Goal: Task Accomplishment & Management: Manage account settings

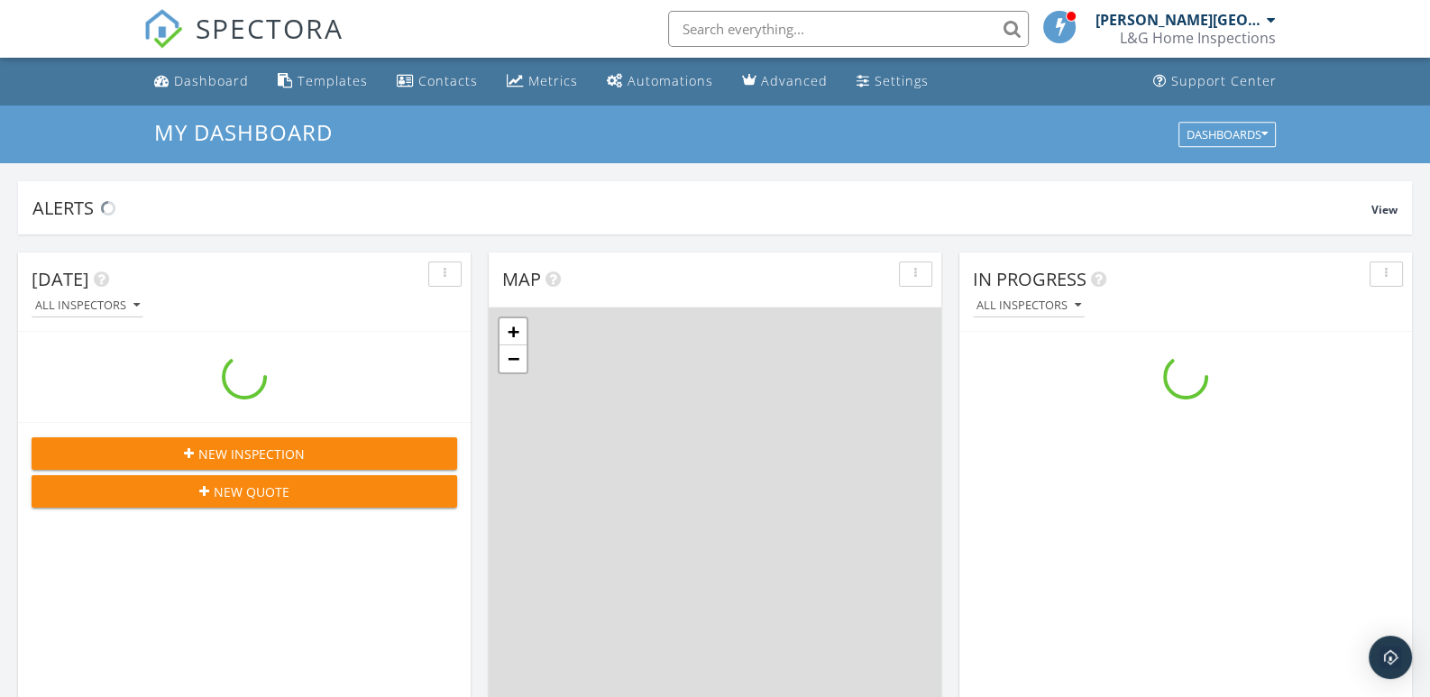
scroll to position [1668, 1457]
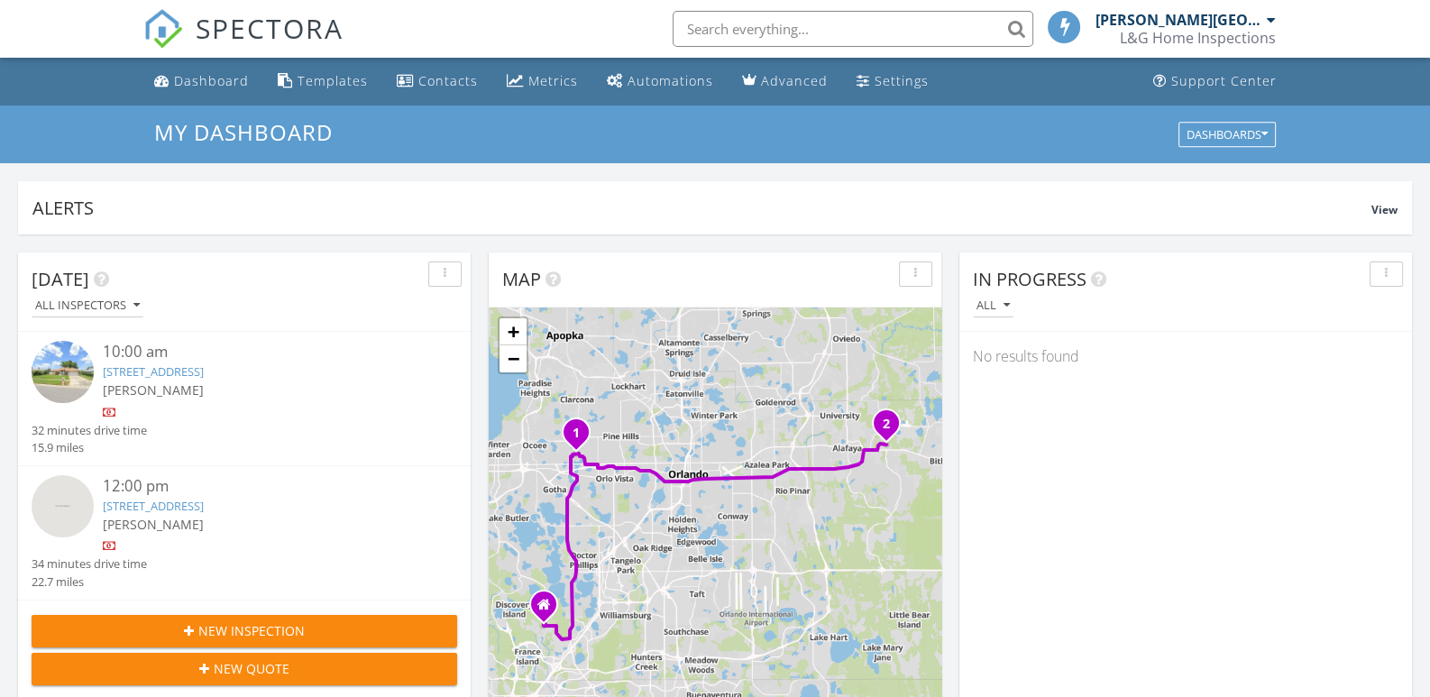
drag, startPoint x: 212, startPoint y: 79, endPoint x: 258, endPoint y: 75, distance: 46.2
click at [212, 78] on div "Dashboard" at bounding box center [211, 80] width 75 height 17
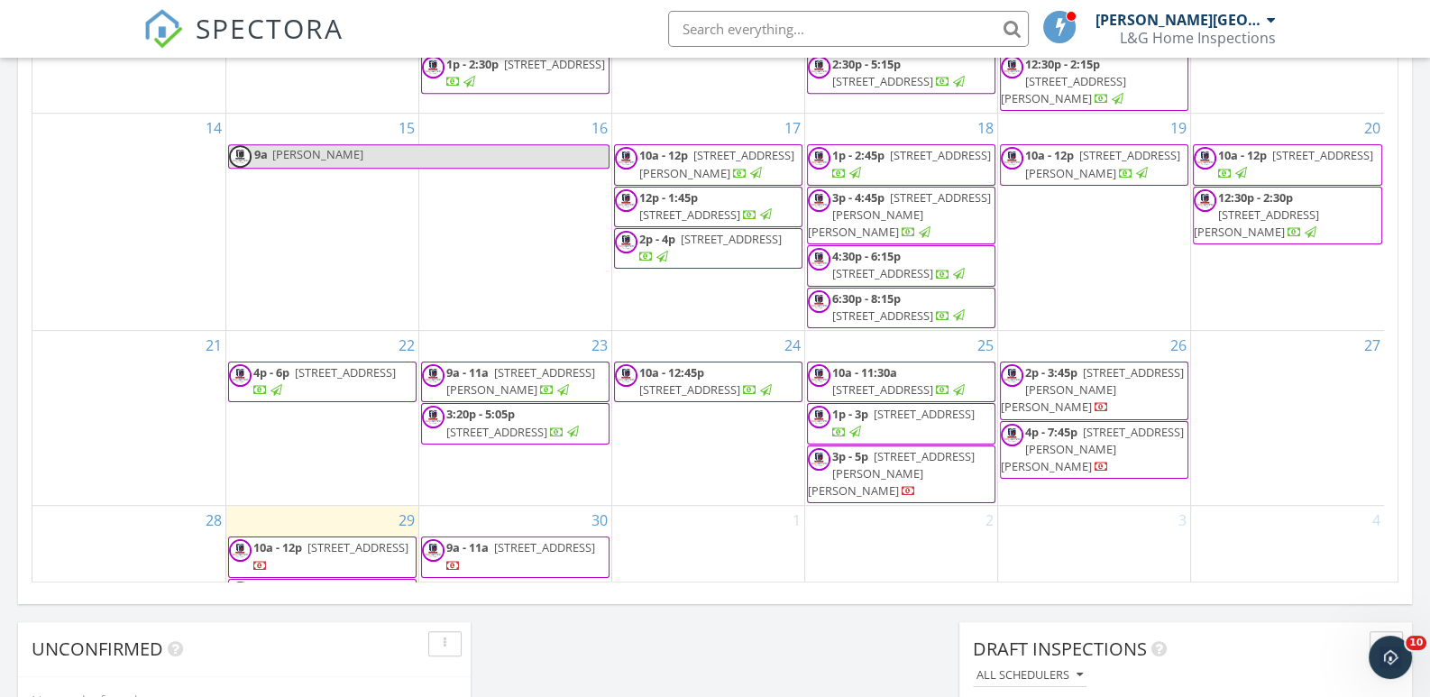
scroll to position [1172, 0]
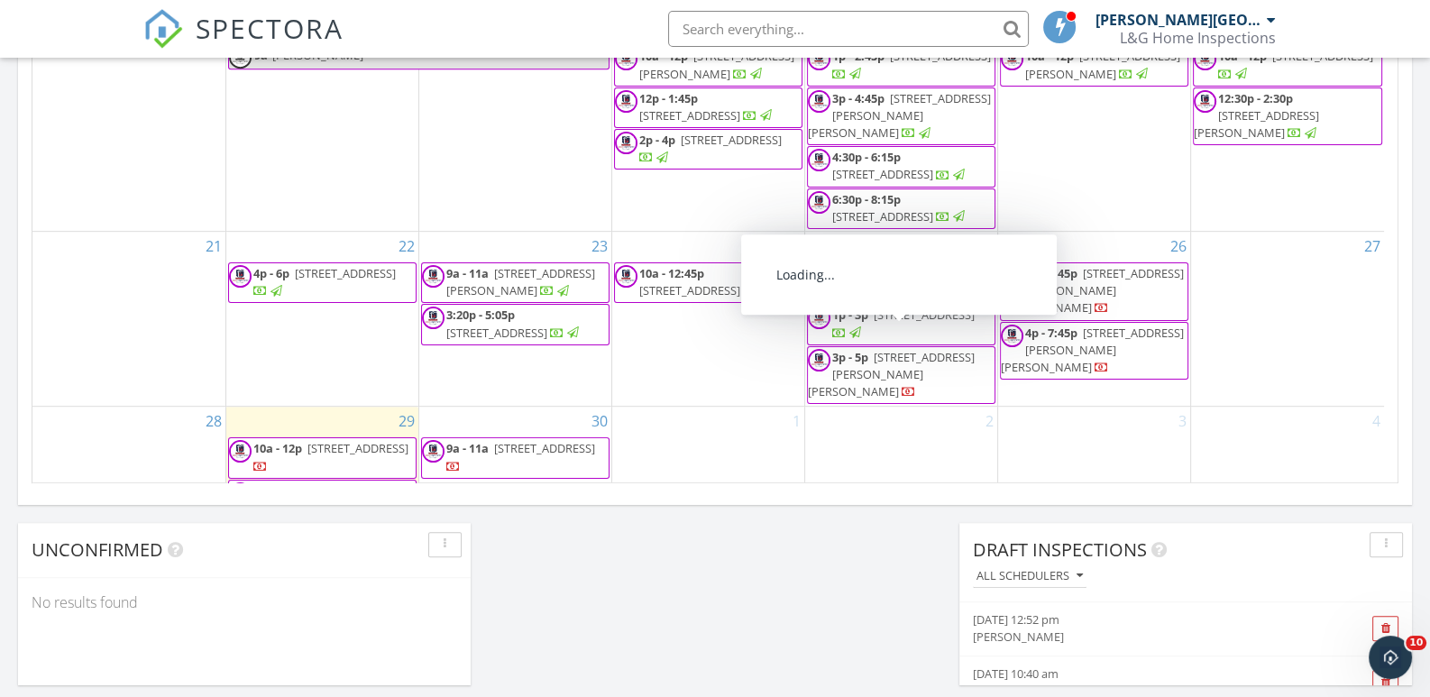
click at [894, 349] on span "[STREET_ADDRESS][PERSON_NAME][PERSON_NAME]" at bounding box center [891, 374] width 167 height 50
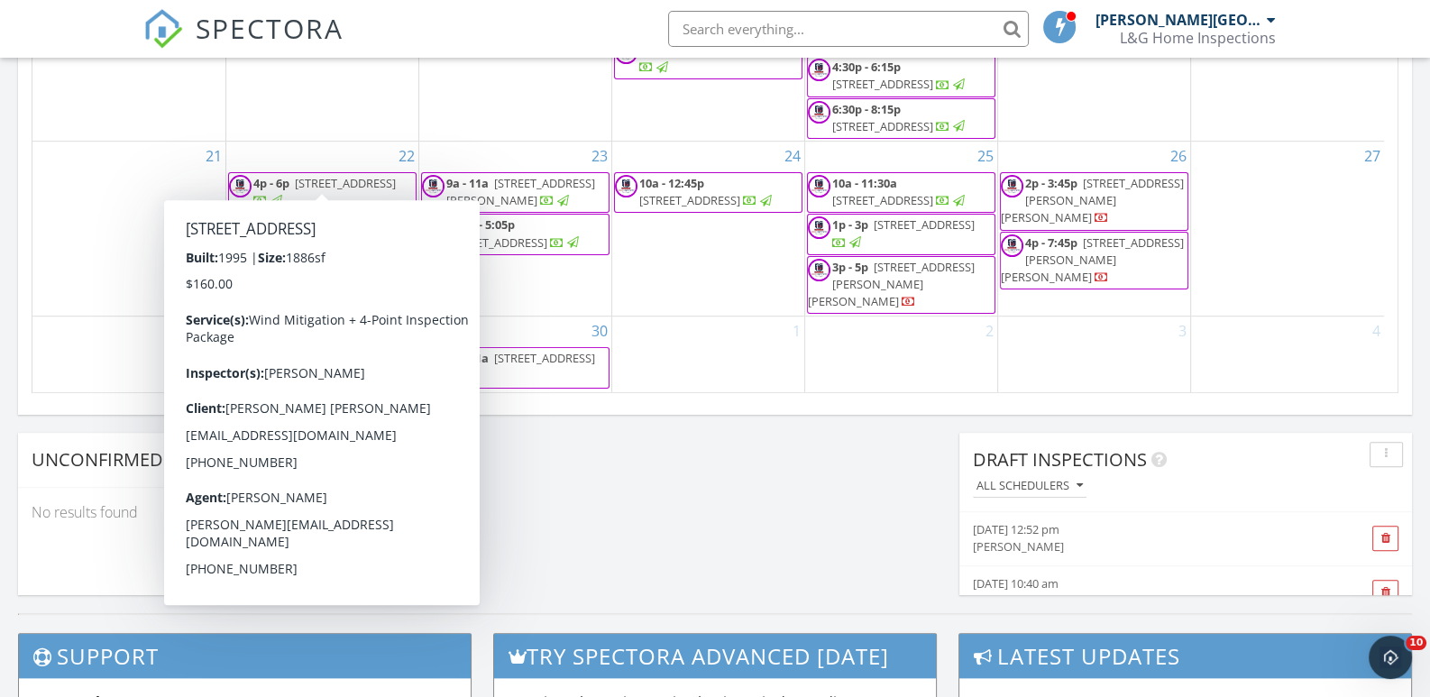
scroll to position [1262, 0]
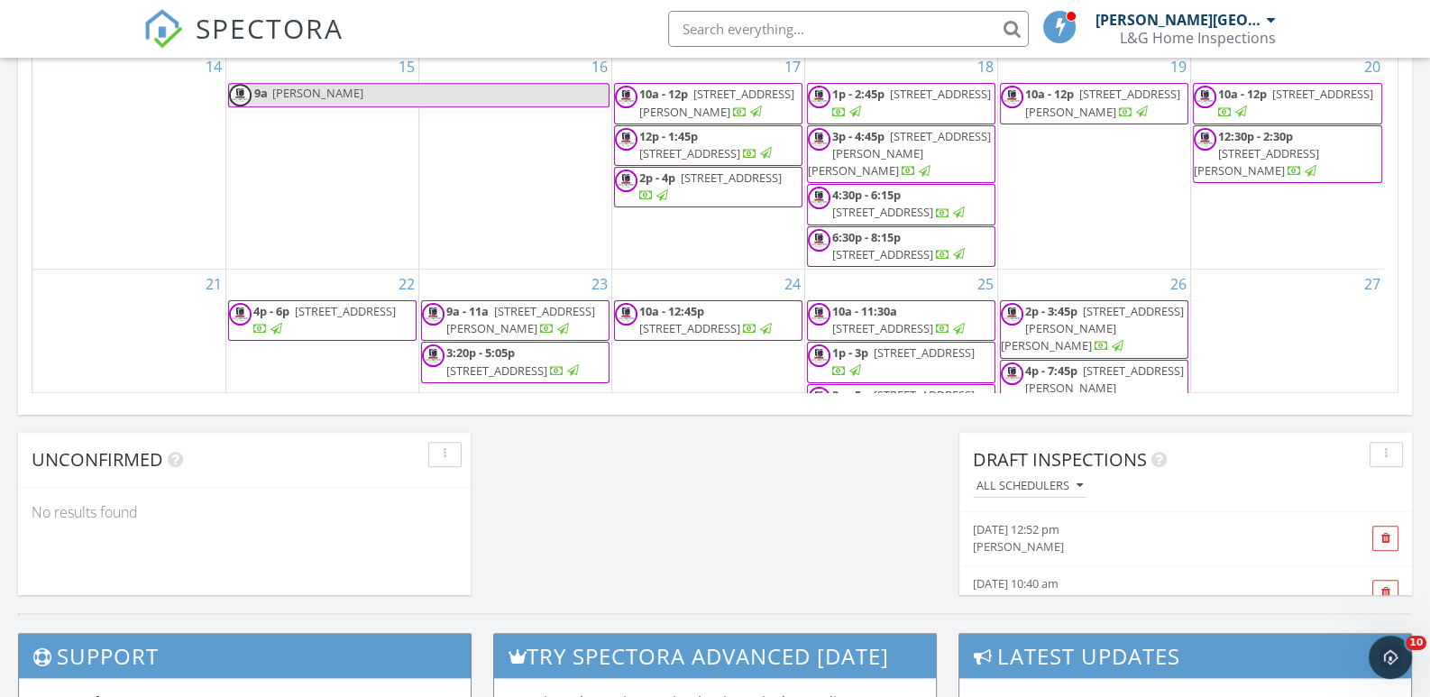
scroll to position [145, 0]
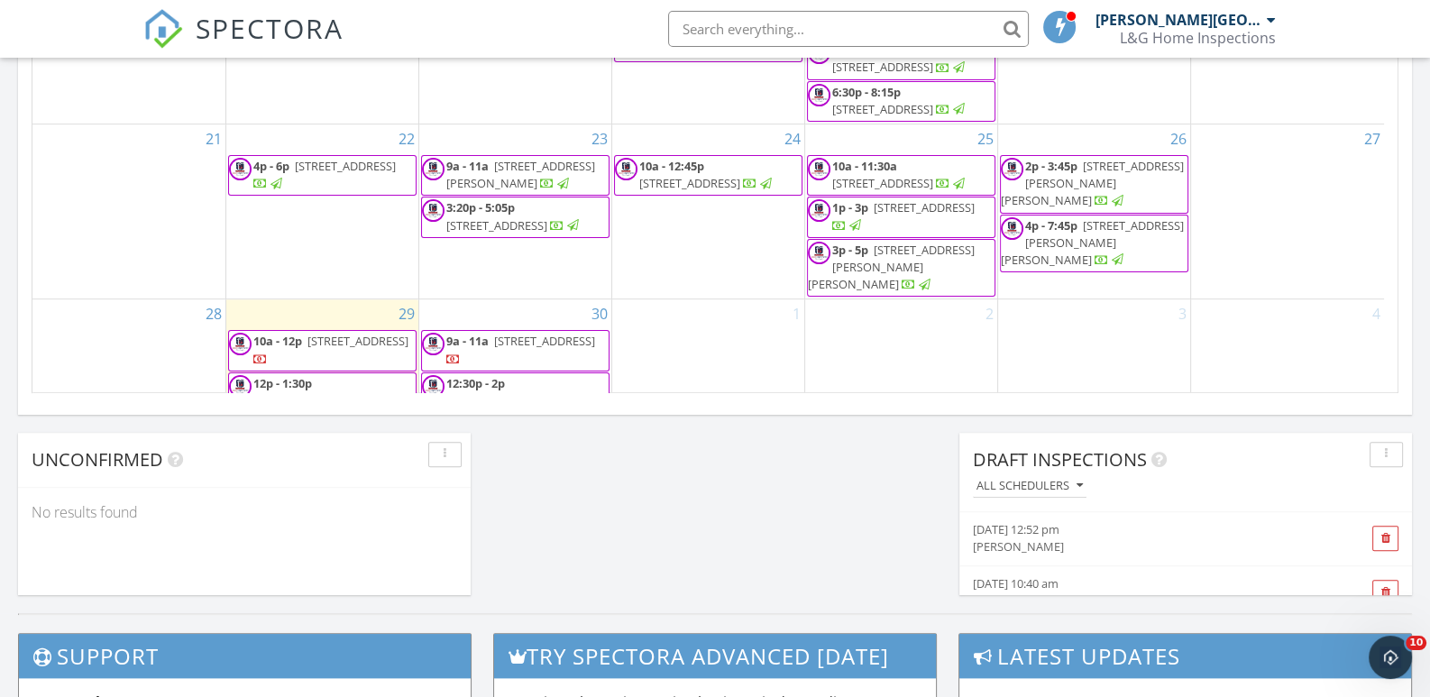
click at [900, 234] on body "SPECTORA J.R. Rosario L&G Home Inspections Role: Inspector Change Role Dashboar…" at bounding box center [715, 6] width 1430 height 2536
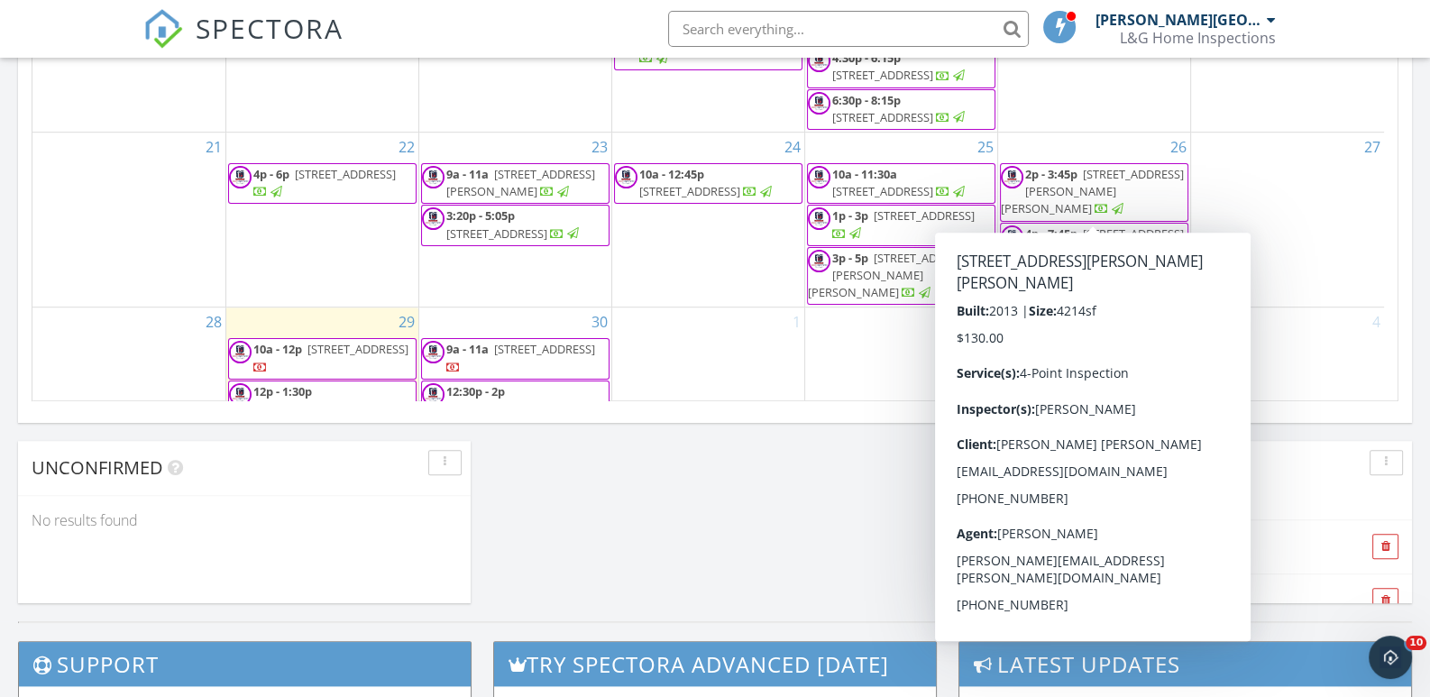
scroll to position [1262, 0]
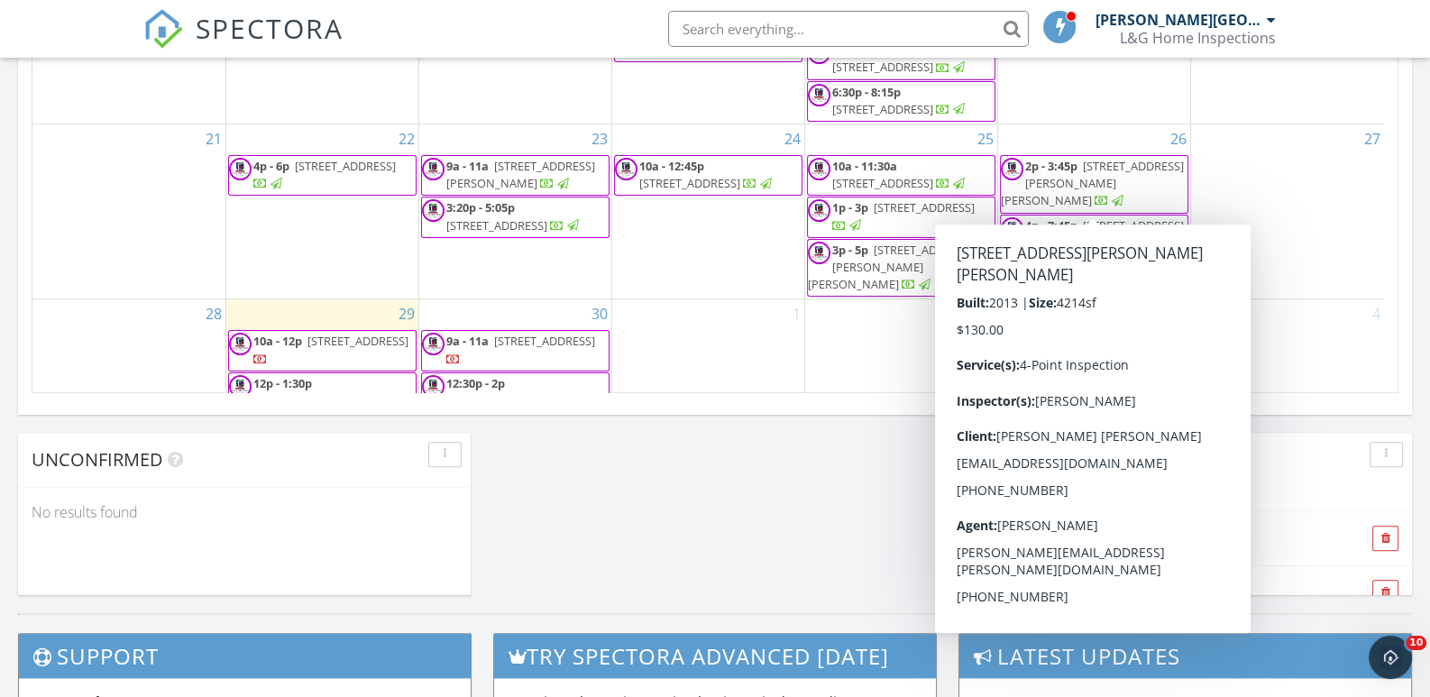
click at [1296, 156] on div "27" at bounding box center [1287, 211] width 193 height 174
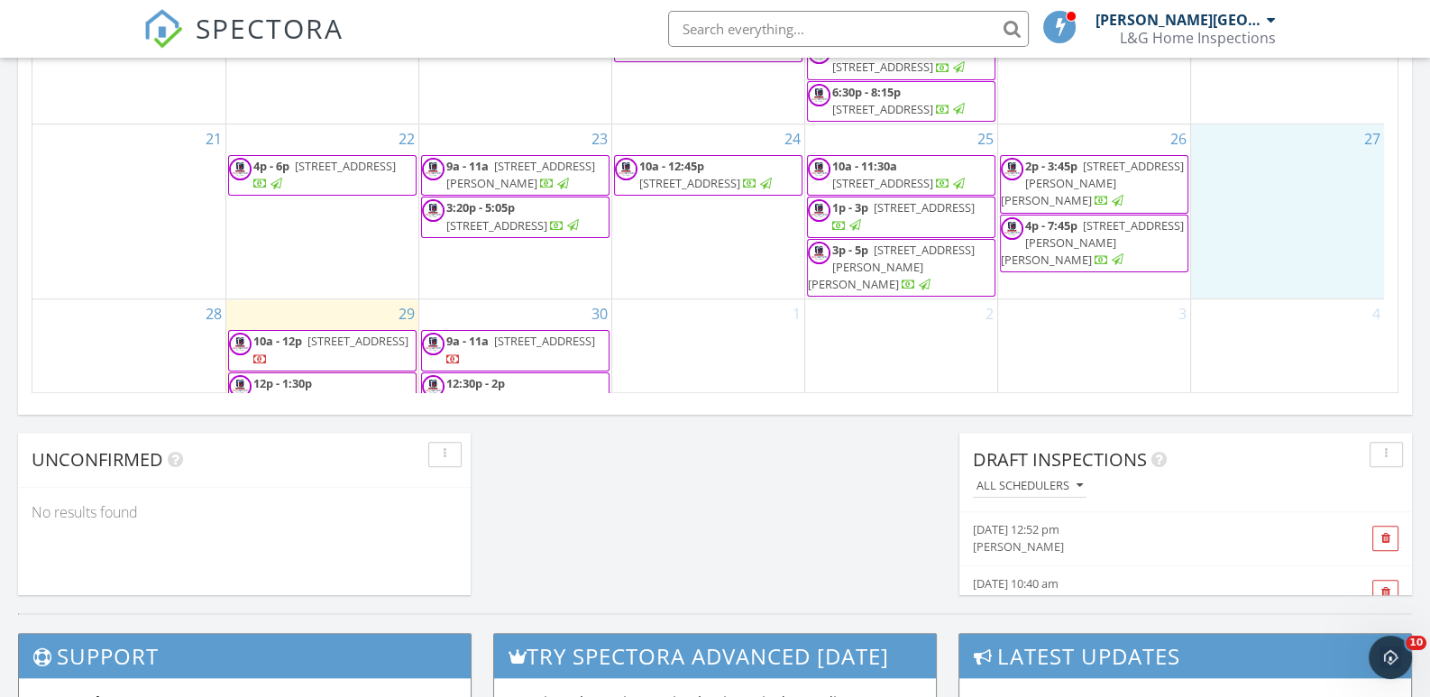
click at [1095, 158] on span "[STREET_ADDRESS][PERSON_NAME][PERSON_NAME]" at bounding box center [1092, 183] width 183 height 50
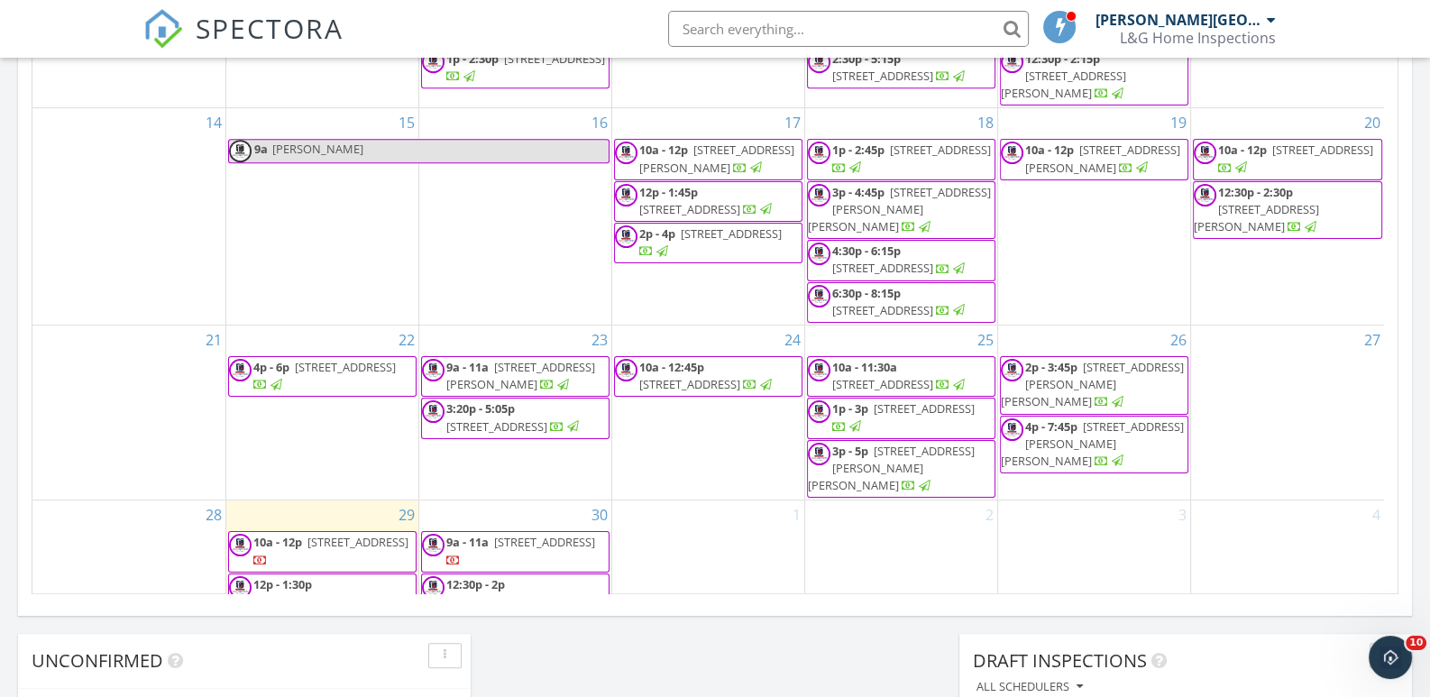
click at [1082, 418] on span "302 Chandler Cir, Oviedo 32765" at bounding box center [1092, 443] width 183 height 50
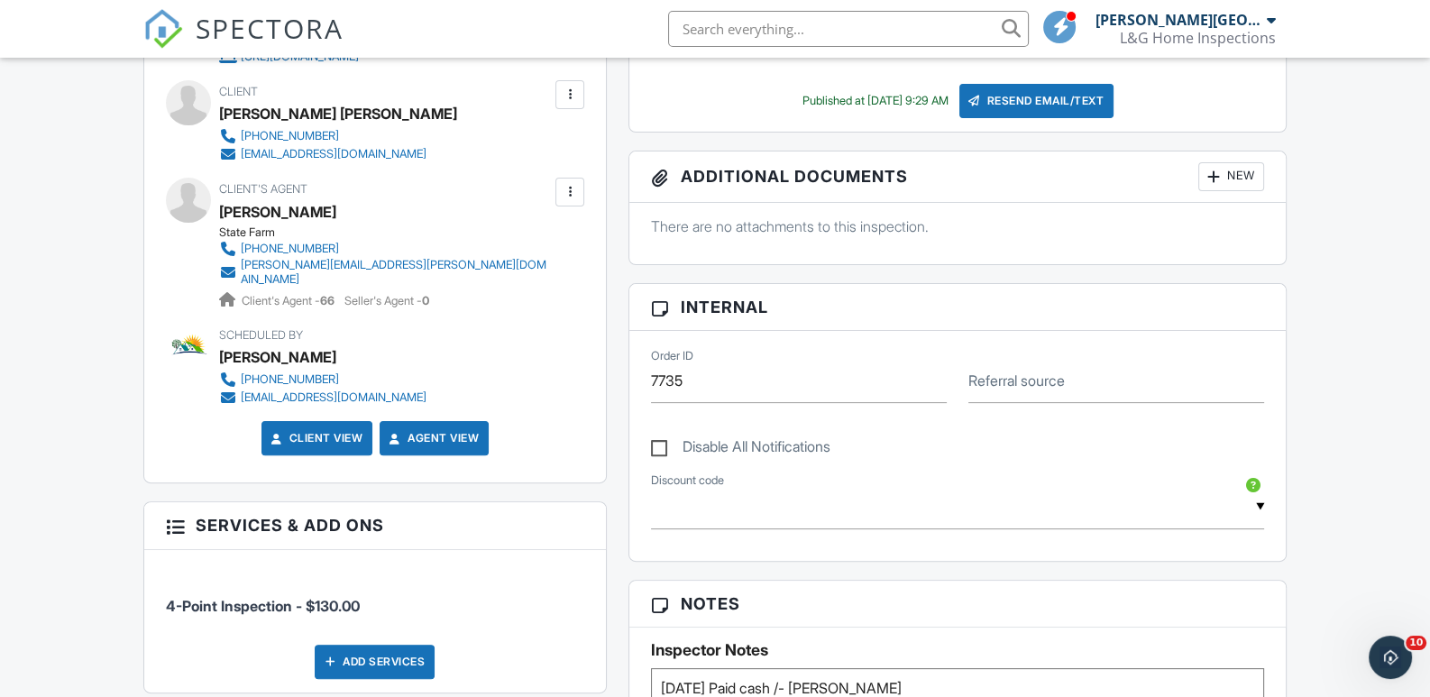
scroll to position [360, 0]
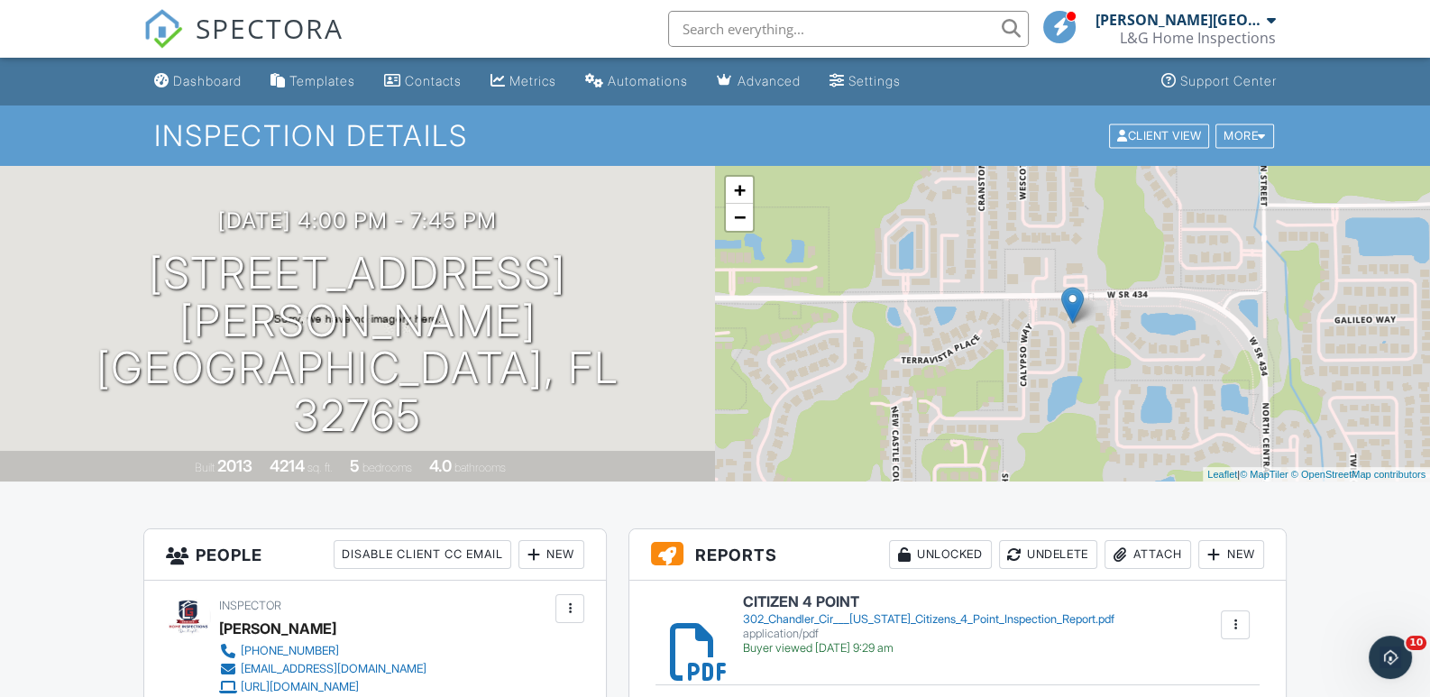
click at [204, 78] on div "Dashboard" at bounding box center [207, 80] width 69 height 15
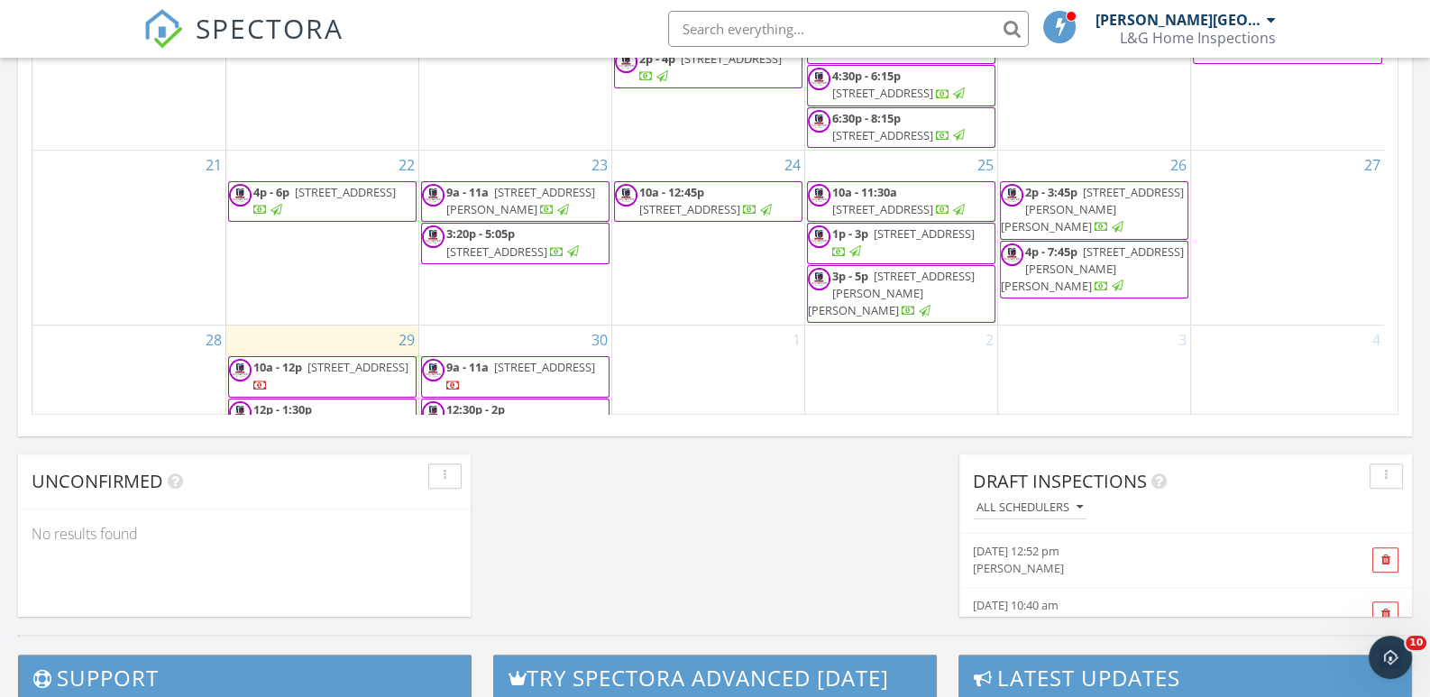
scroll to position [145, 0]
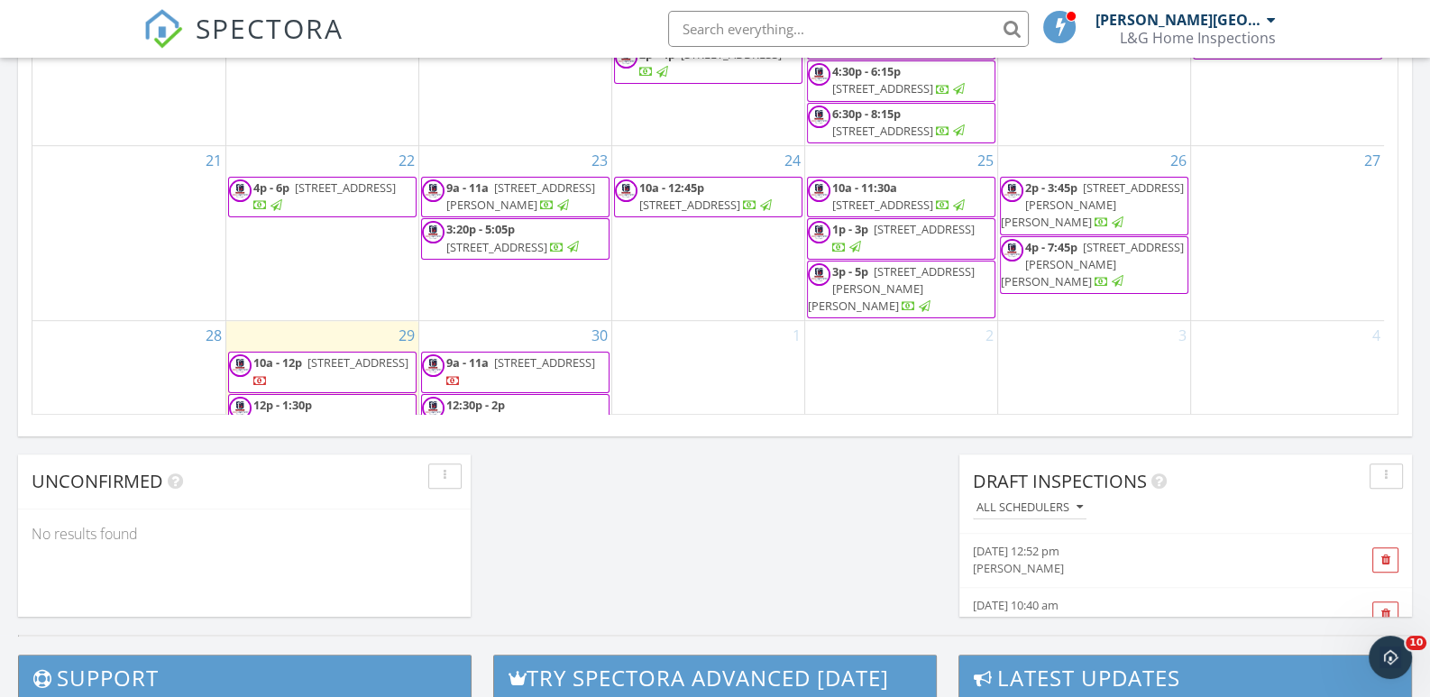
click at [742, 28] on input "text" at bounding box center [848, 29] width 361 height 36
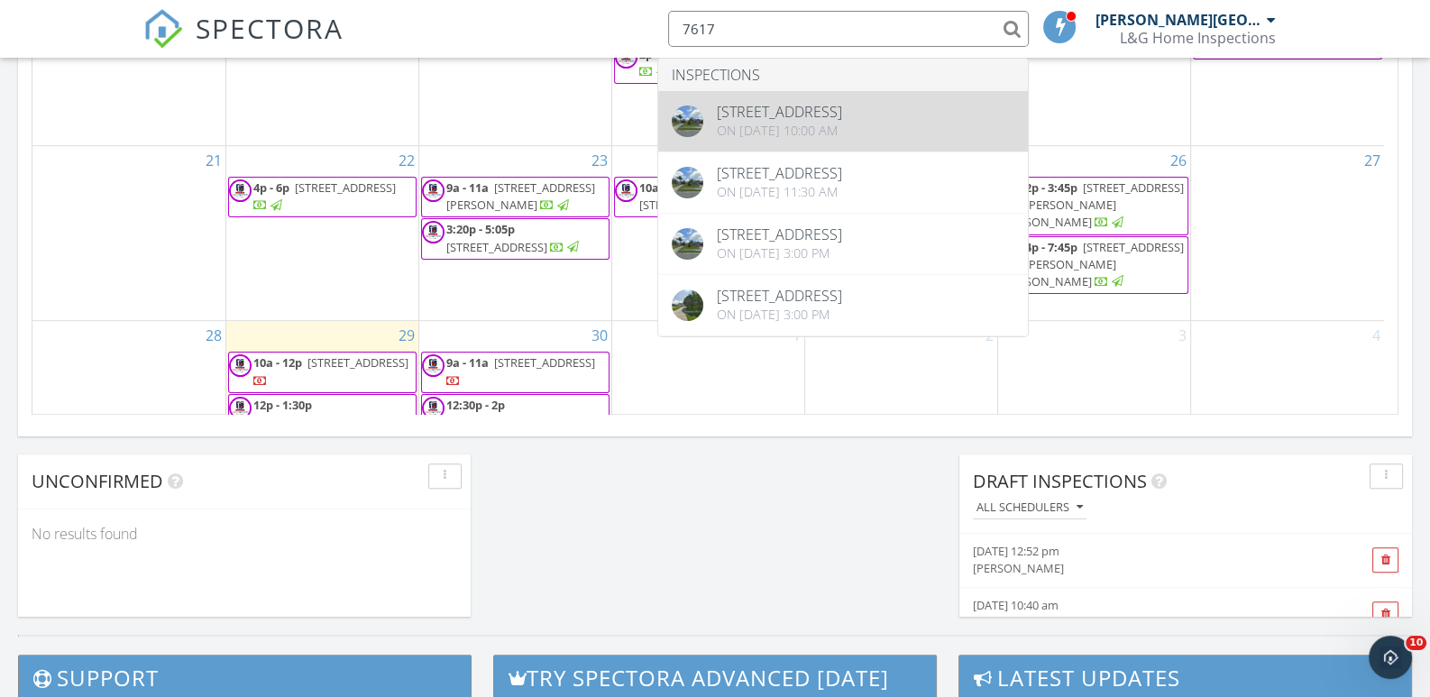
type input "7617"
click at [850, 123] on span "12256 Eastcove Dr, Orlando 32826" at bounding box center [882, 131] width 101 height 16
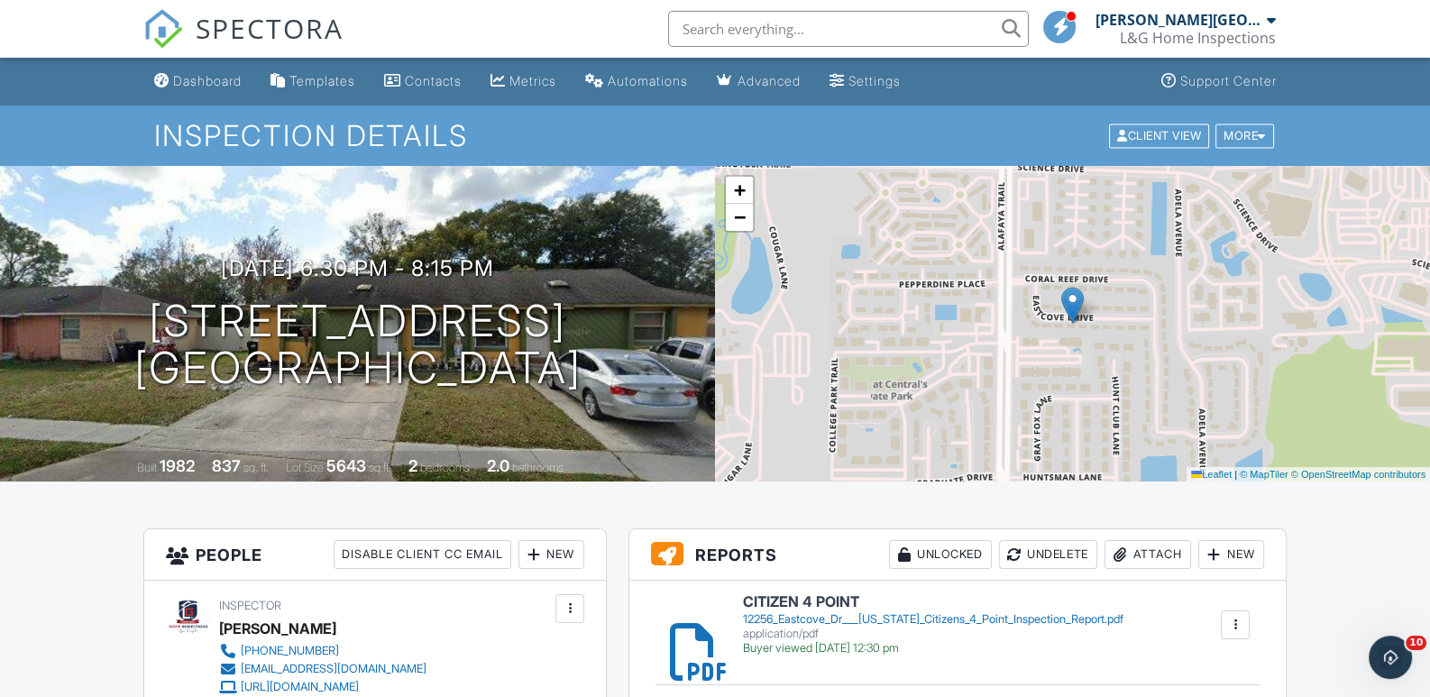
click at [724, 25] on input "text" at bounding box center [848, 29] width 361 height 36
click at [716, 26] on input "text" at bounding box center [848, 29] width 361 height 36
click at [727, 32] on input "text" at bounding box center [848, 29] width 361 height 36
click at [716, 25] on input "text" at bounding box center [848, 29] width 361 height 36
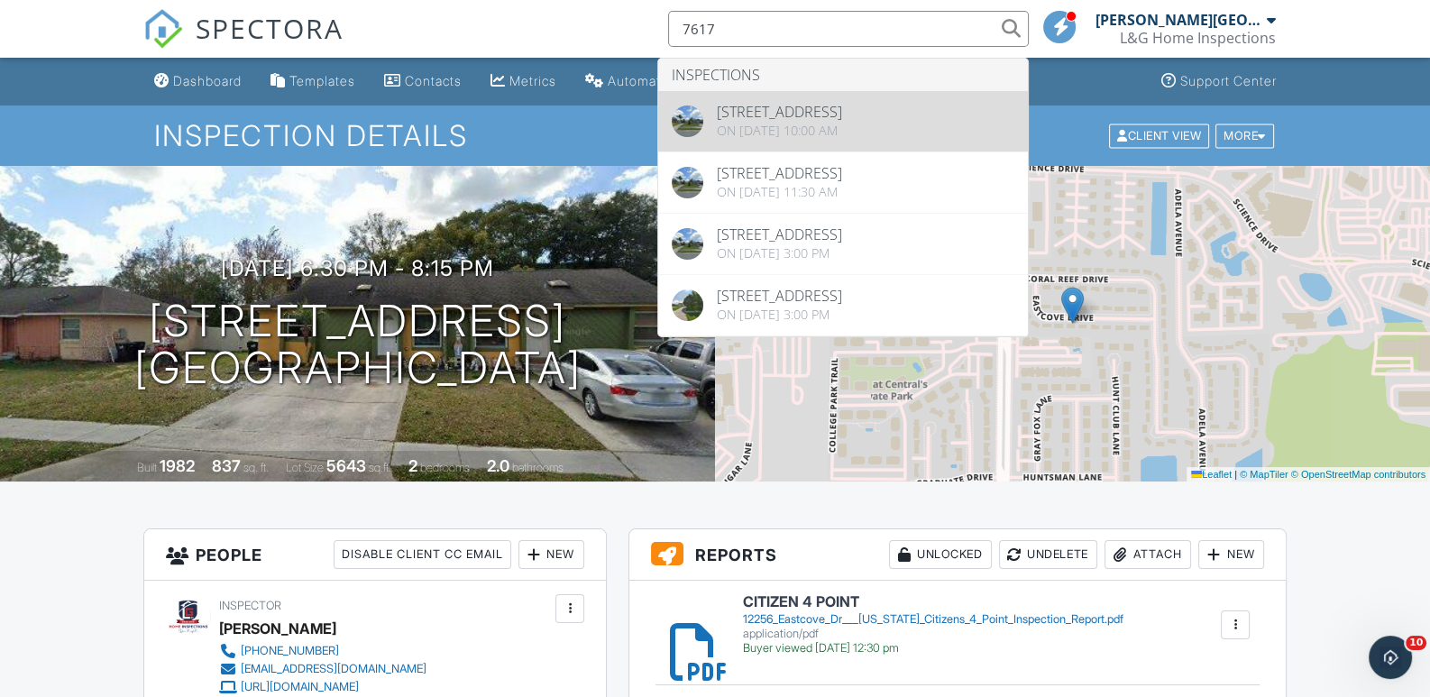
type input "7617"
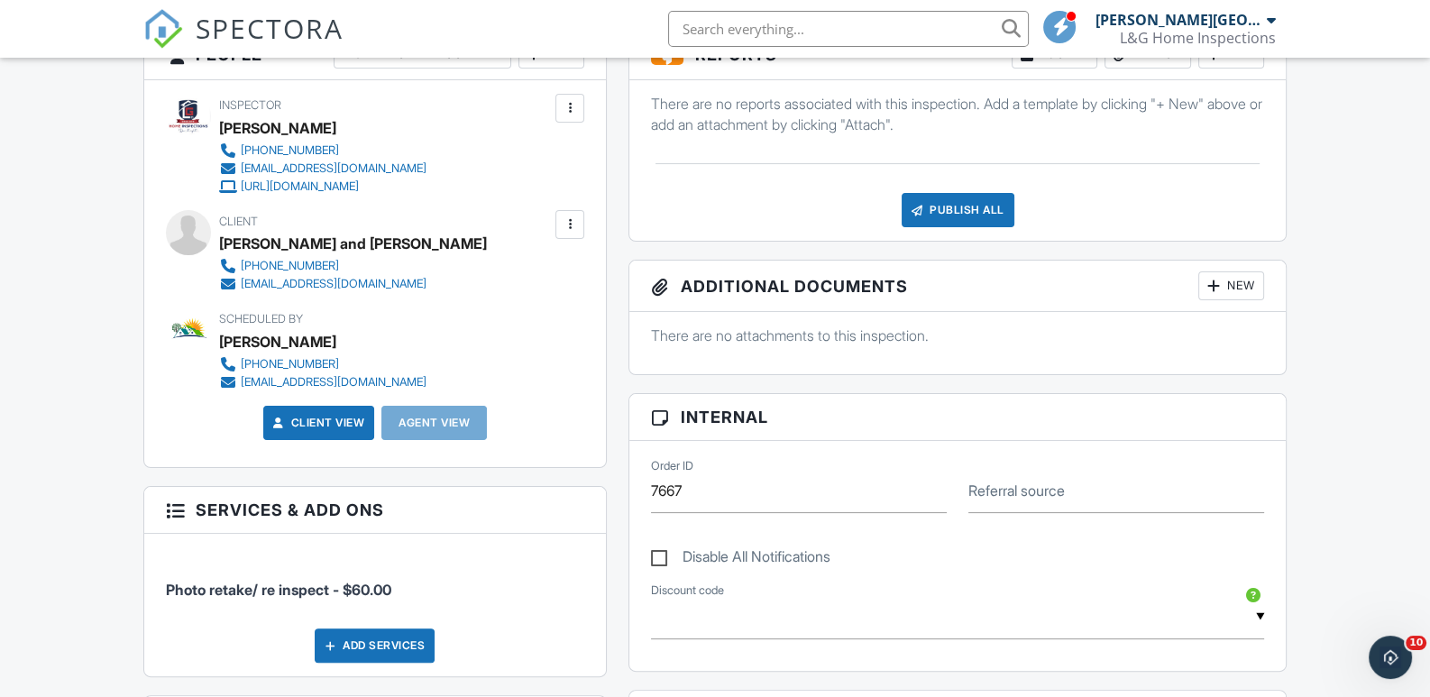
scroll to position [344, 0]
